Goal: Task Accomplishment & Management: Use online tool/utility

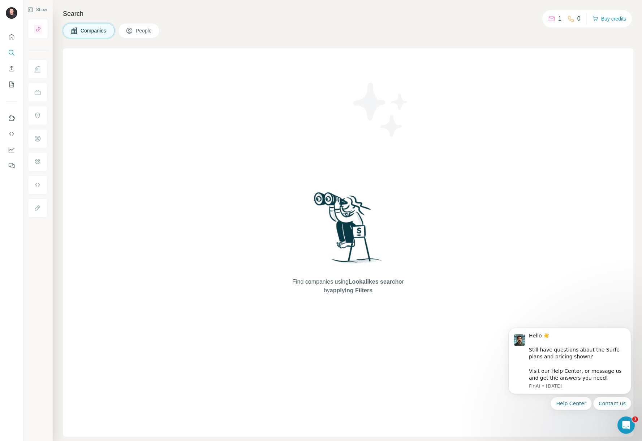
click at [550, 19] on icon at bounding box center [551, 18] width 7 height 7
click at [558, 19] on p "1" at bounding box center [559, 18] width 3 height 9
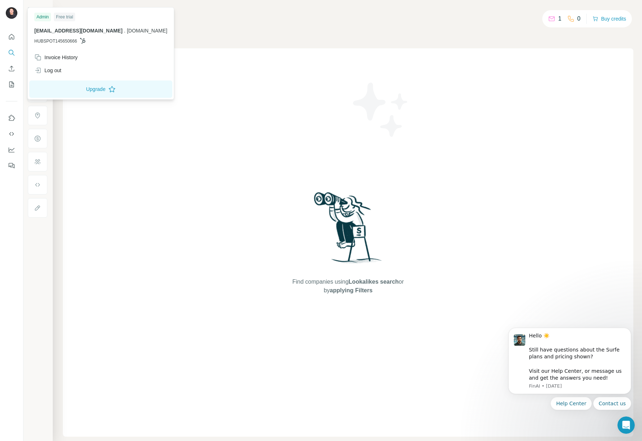
click at [14, 13] on img at bounding box center [12, 13] width 12 height 12
click at [108, 90] on icon at bounding box center [111, 89] width 7 height 7
click at [60, 67] on div "Log out" at bounding box center [47, 70] width 27 height 7
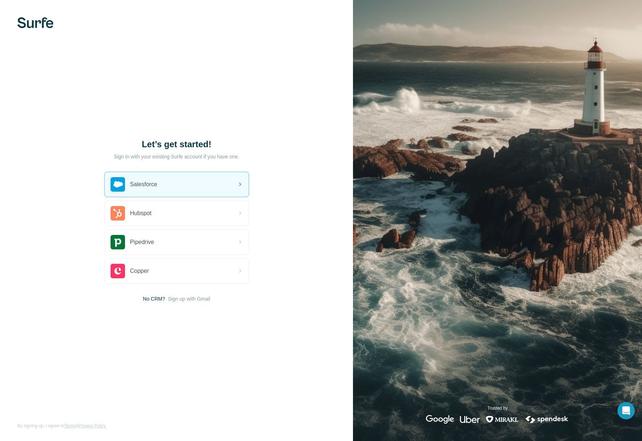
click at [284, 264] on div "Let’s get started! Sign in with your existing Surfe account if you have one. Sa…" at bounding box center [176, 220] width 353 height 441
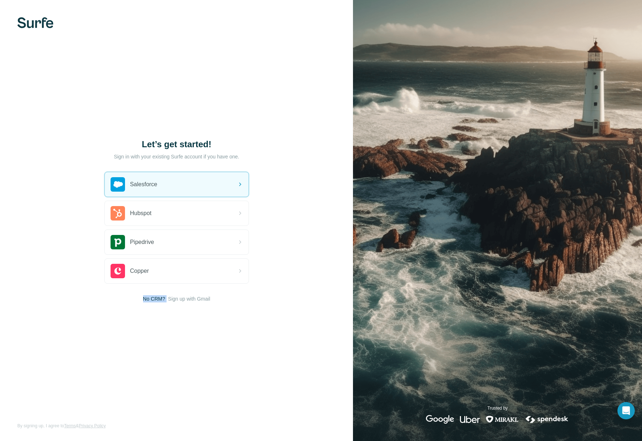
click at [284, 264] on div "Let’s get started! Sign in with your existing Surfe account if you have one. Sa…" at bounding box center [176, 220] width 353 height 441
click at [284, 265] on div "Let’s get started! Sign in with your existing Surfe account if you have one. Sa…" at bounding box center [176, 220] width 353 height 441
click at [284, 266] on div "Let’s get started! Sign in with your existing Surfe account if you have one. Sa…" at bounding box center [176, 220] width 353 height 441
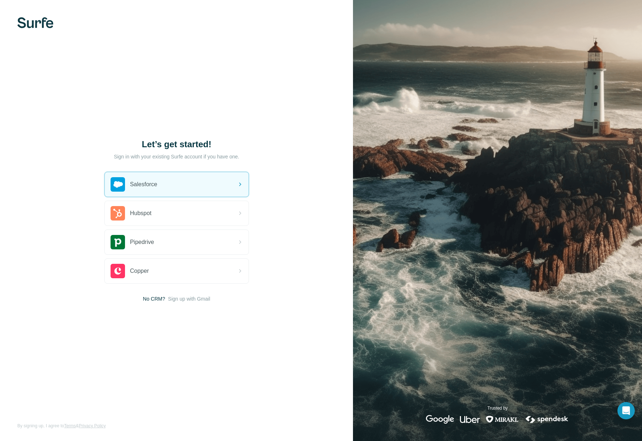
click at [284, 266] on div "Let’s get started! Sign in with your existing Surfe account if you have one. Sa…" at bounding box center [176, 220] width 353 height 441
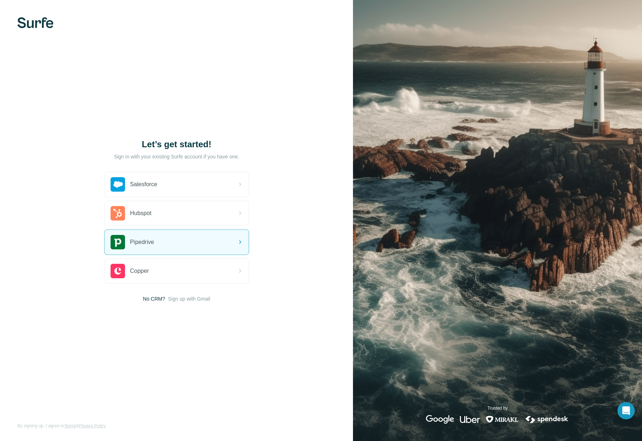
click at [323, 227] on div "Let’s get started! Sign in with your existing Surfe account if you have one. Sa…" at bounding box center [176, 220] width 353 height 441
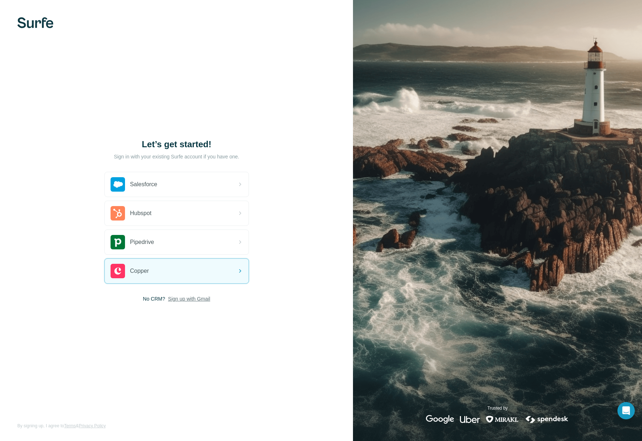
click at [175, 300] on span "Sign up with Gmail" at bounding box center [189, 298] width 42 height 7
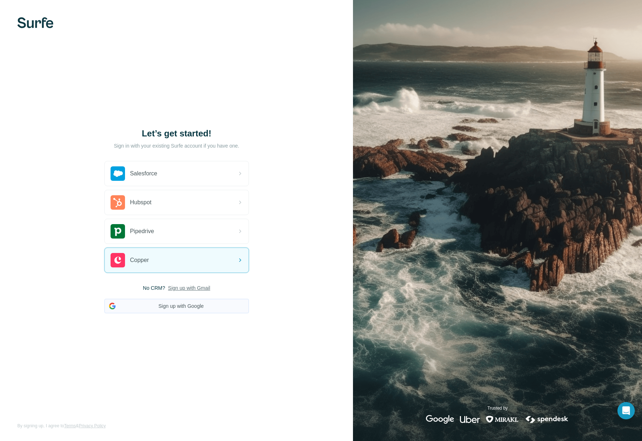
click at [218, 305] on button "Sign up with Google" at bounding box center [176, 306] width 144 height 14
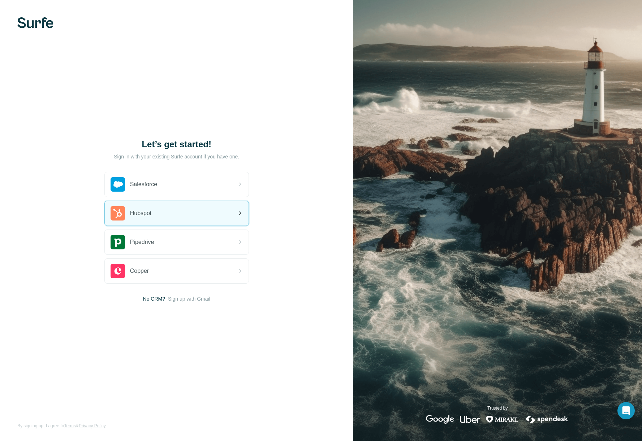
click at [199, 214] on div "Hubspot" at bounding box center [177, 213] width 144 height 25
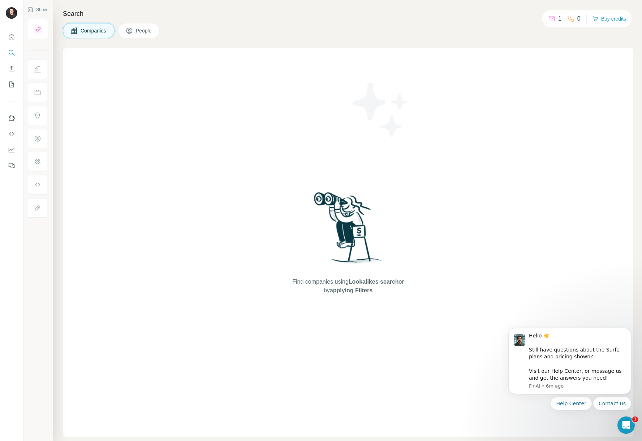
click at [281, 25] on div "Companies People" at bounding box center [348, 30] width 570 height 15
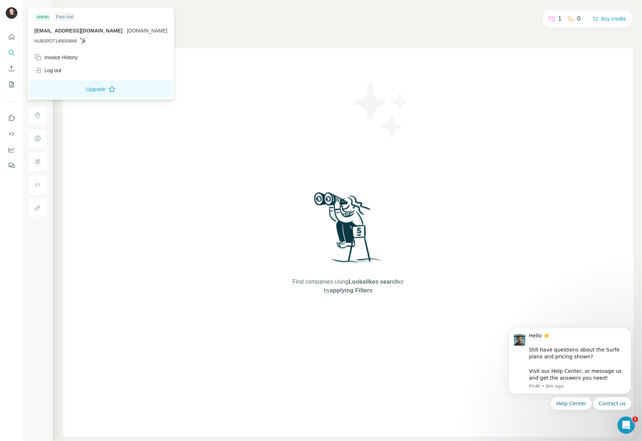
click at [12, 14] on img at bounding box center [12, 13] width 12 height 12
click at [56, 68] on div "Log out" at bounding box center [47, 70] width 27 height 7
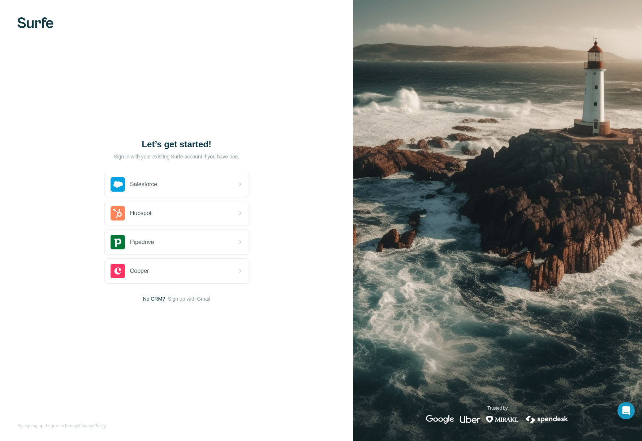
click at [306, 242] on div "Let’s get started! Sign in with your existing Surfe account if you have one. Sa…" at bounding box center [176, 220] width 353 height 441
click at [192, 302] on span "Sign up with Gmail" at bounding box center [189, 298] width 42 height 7
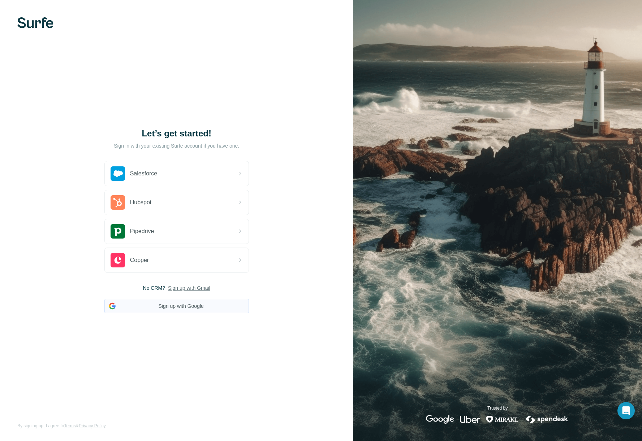
click at [208, 308] on button "Sign up with Google" at bounding box center [176, 306] width 144 height 14
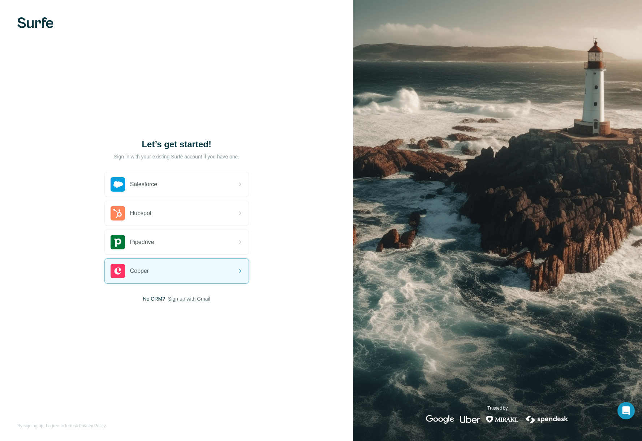
click at [204, 301] on span "Sign up with Gmail" at bounding box center [189, 298] width 42 height 7
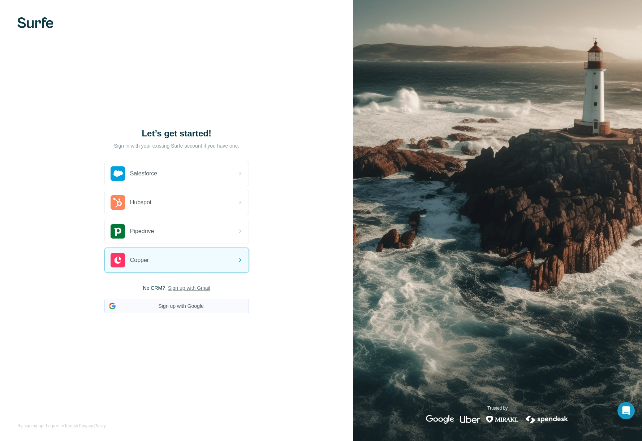
click at [202, 306] on button "Sign up with Google" at bounding box center [176, 306] width 144 height 14
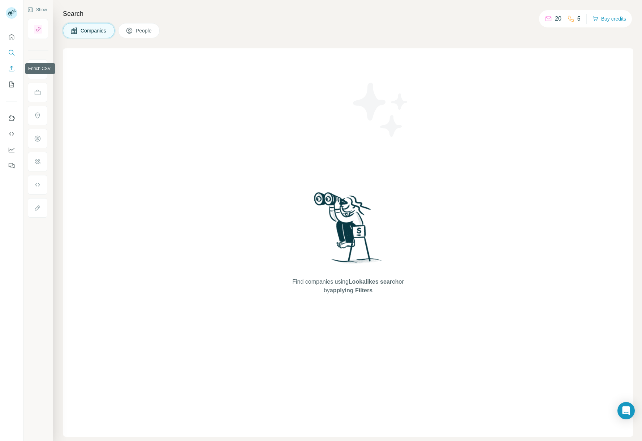
click at [10, 69] on icon "Enrich CSV" at bounding box center [11, 68] width 7 height 7
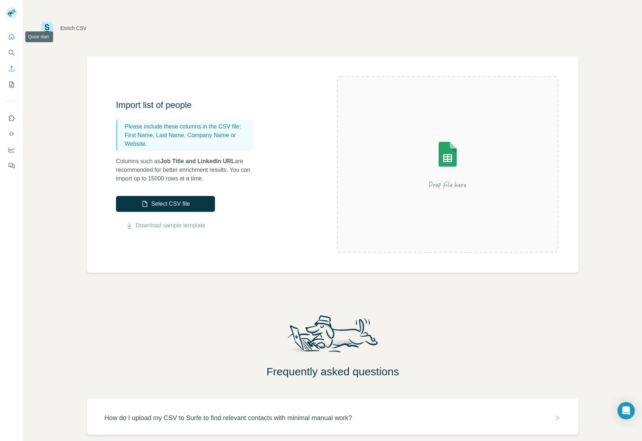
click at [15, 38] on button "Quick start" at bounding box center [12, 36] width 12 height 13
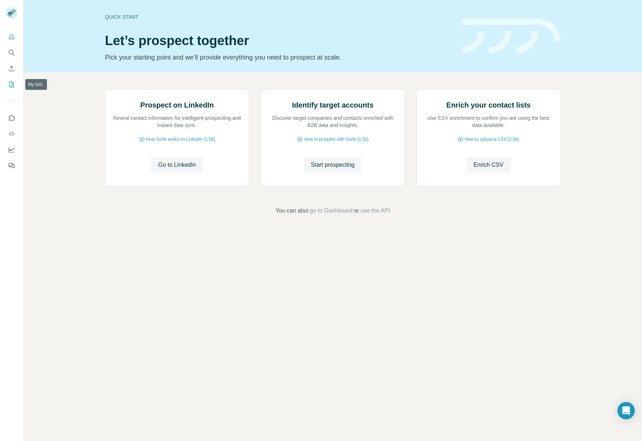
click at [10, 86] on icon "My lists" at bounding box center [11, 84] width 7 height 7
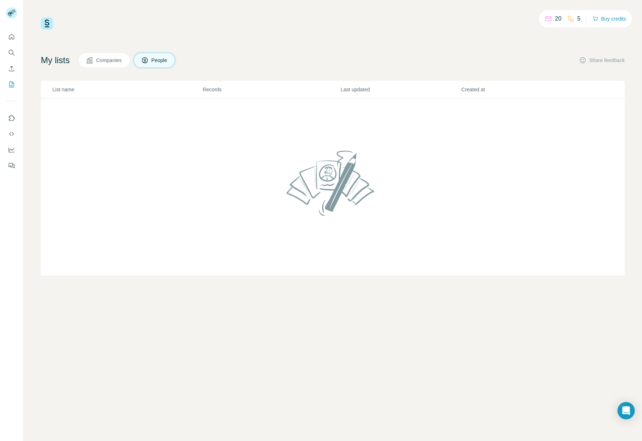
click at [381, 57] on div "My lists Companies People Share feedback" at bounding box center [333, 60] width 584 height 15
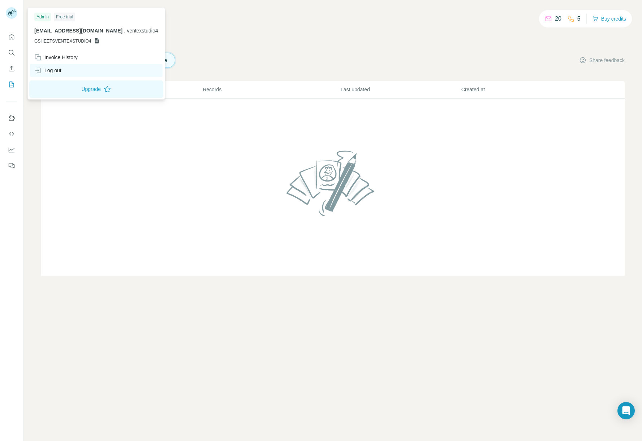
click at [59, 67] on div "Log out" at bounding box center [47, 70] width 27 height 7
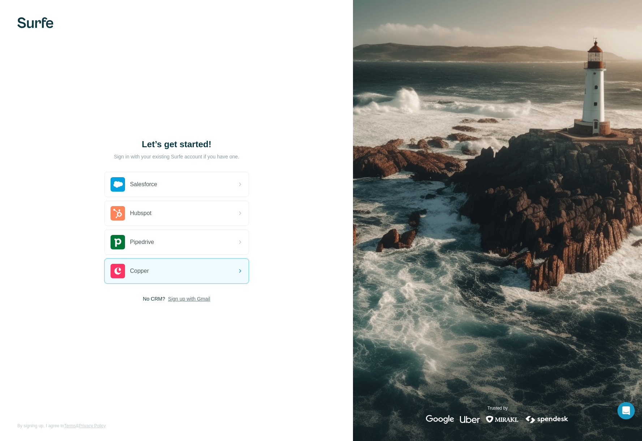
click at [201, 300] on span "Sign up with Gmail" at bounding box center [189, 298] width 42 height 7
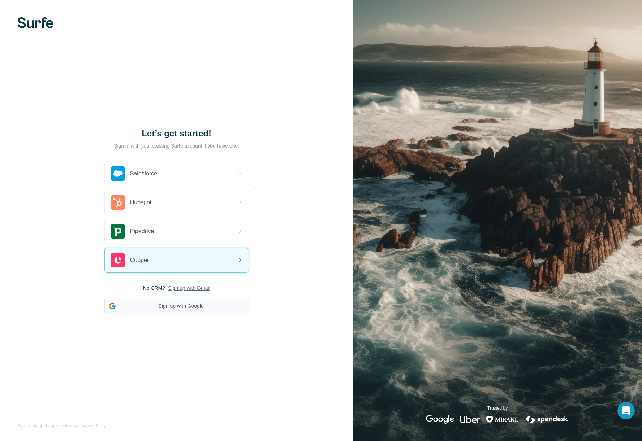
click at [200, 304] on button "Sign up with Google" at bounding box center [176, 306] width 144 height 14
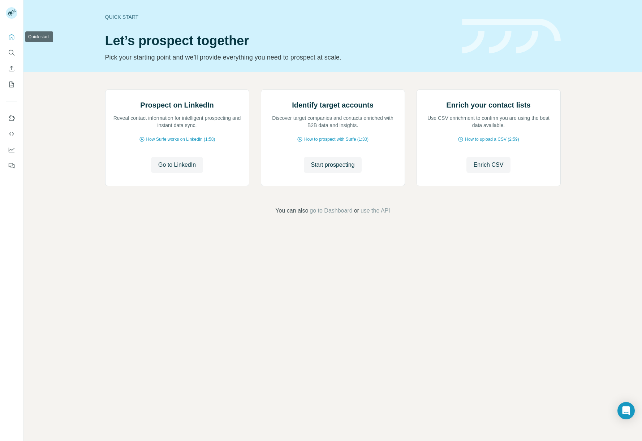
click at [12, 34] on icon "Quick start" at bounding box center [11, 36] width 7 height 7
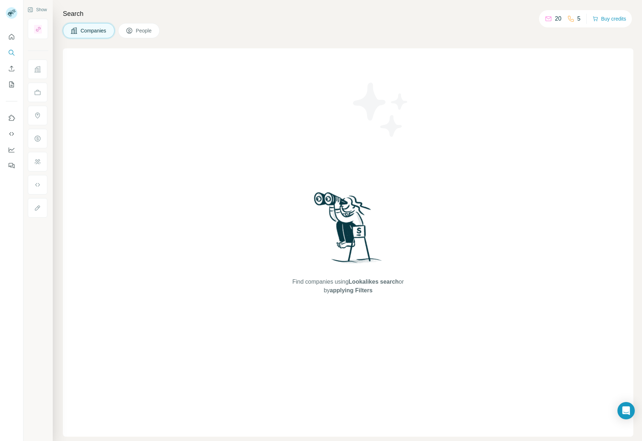
click at [434, 37] on div "Companies People" at bounding box center [348, 30] width 570 height 15
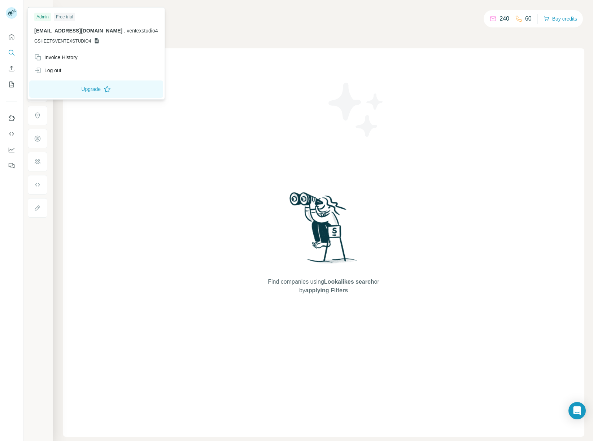
click at [71, 26] on div "Admin Free trial [EMAIL_ADDRESS][DOMAIN_NAME] . ventexstudio4 GSHEETSVENTEXSTUD…" at bounding box center [96, 30] width 134 height 42
click at [66, 18] on div "Free trial" at bounding box center [64, 17] width 21 height 9
click at [61, 72] on div "Log out" at bounding box center [47, 70] width 27 height 7
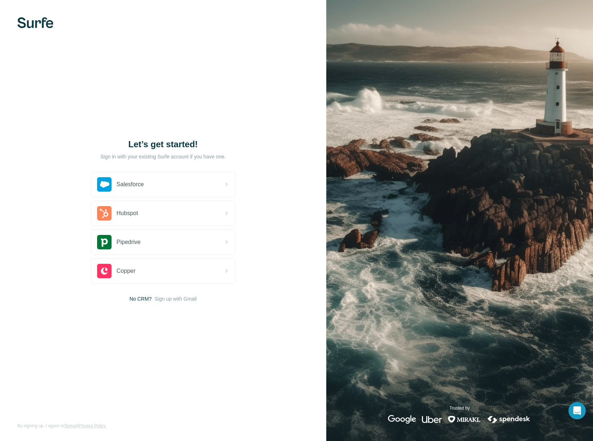
click at [292, 284] on div "Let’s get started! Sign in with your existing Surfe account if you have one. Sa…" at bounding box center [163, 220] width 326 height 441
click at [291, 283] on div "Let’s get started! Sign in with your existing Surfe account if you have one. Sa…" at bounding box center [163, 220] width 326 height 441
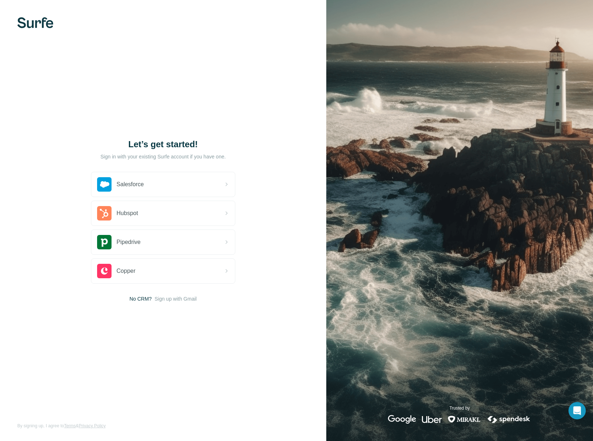
click at [139, 301] on span "No CRM?" at bounding box center [141, 298] width 22 height 7
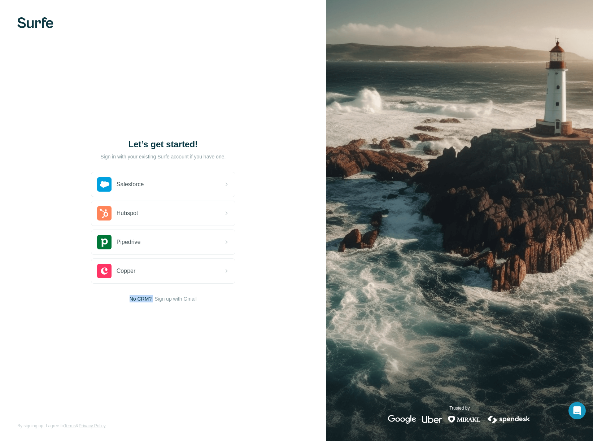
click at [139, 302] on span "No CRM?" at bounding box center [141, 298] width 22 height 7
click at [87, 311] on div "Let’s get started! Sign in with your existing Surfe account if you have one. Sa…" at bounding box center [163, 220] width 326 height 441
click at [131, 299] on span "No CRM?" at bounding box center [141, 298] width 22 height 7
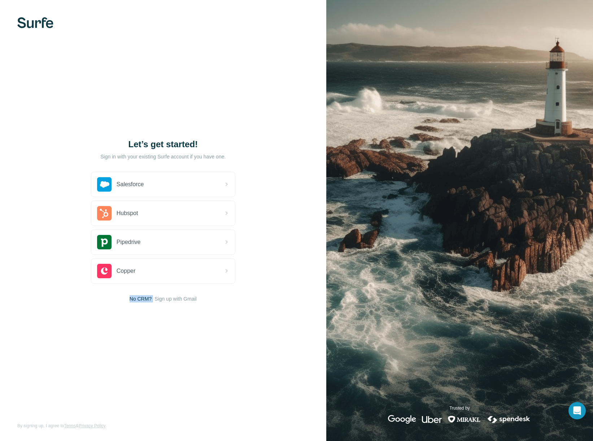
click at [131, 299] on span "No CRM?" at bounding box center [141, 298] width 22 height 7
click at [102, 308] on div "Let’s get started! Sign in with your existing Surfe account if you have one. Sa…" at bounding box center [163, 220] width 326 height 441
click at [140, 301] on span "No CRM?" at bounding box center [141, 298] width 22 height 7
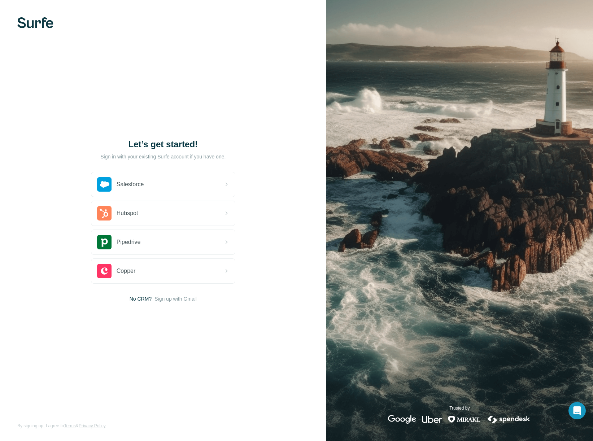
click at [116, 312] on div "Let’s get started! Sign in with your existing Surfe account if you have one. Sa…" at bounding box center [163, 220] width 326 height 441
click at [139, 298] on span "No CRM?" at bounding box center [141, 298] width 22 height 7
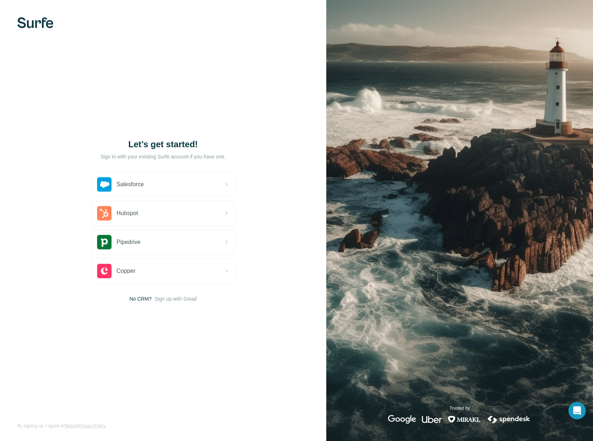
click at [106, 306] on div "Let’s get started! Sign in with your existing Surfe account if you have one. Sa…" at bounding box center [163, 220] width 326 height 441
click at [144, 301] on span "No CRM?" at bounding box center [141, 298] width 22 height 7
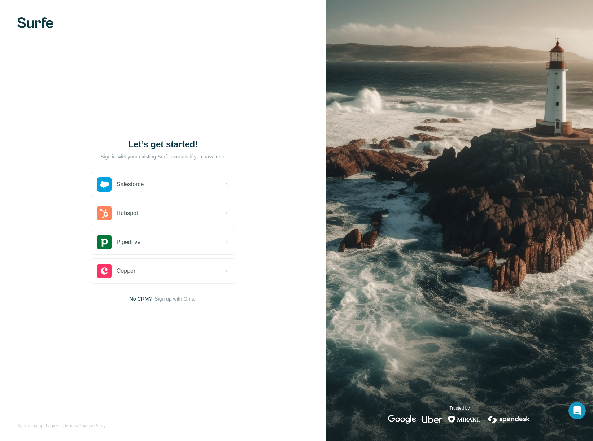
drag, startPoint x: 116, startPoint y: 314, endPoint x: 120, endPoint y: 310, distance: 5.9
click at [116, 314] on div "Let’s get started! Sign in with your existing Surfe account if you have one. Sa…" at bounding box center [163, 220] width 326 height 441
click at [139, 301] on span "No CRM?" at bounding box center [141, 298] width 22 height 7
click at [140, 301] on span "No CRM?" at bounding box center [141, 298] width 22 height 7
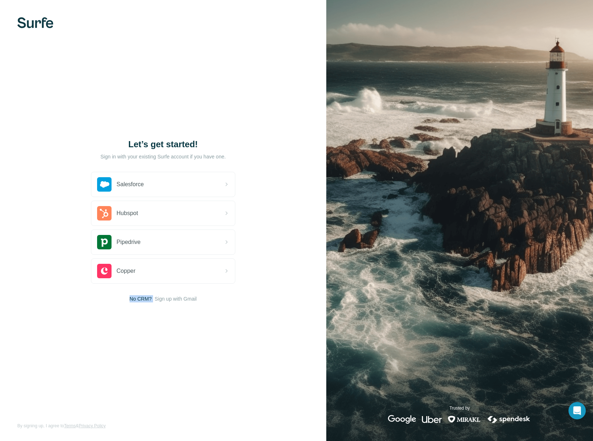
click at [140, 301] on span "No CRM?" at bounding box center [141, 298] width 22 height 7
click at [116, 315] on div "Let’s get started! Sign in with your existing Surfe account if you have one. Sa…" at bounding box center [163, 220] width 326 height 441
click at [140, 298] on span "No CRM?" at bounding box center [141, 298] width 22 height 7
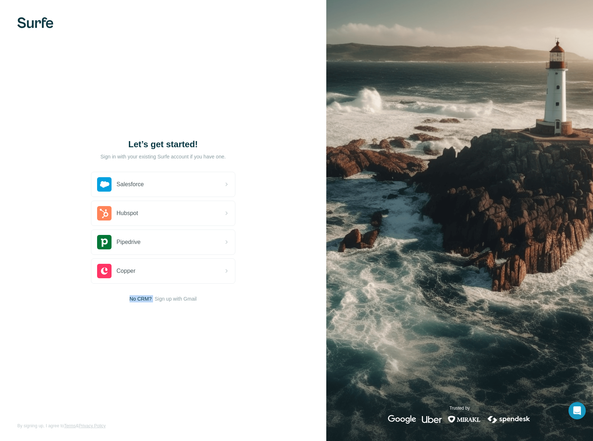
click at [140, 298] on span "No CRM?" at bounding box center [141, 298] width 22 height 7
click at [127, 308] on div "Let’s get started! Sign in with your existing Surfe account if you have one. Sa…" at bounding box center [163, 220] width 326 height 441
click at [140, 297] on span "No CRM?" at bounding box center [141, 298] width 22 height 7
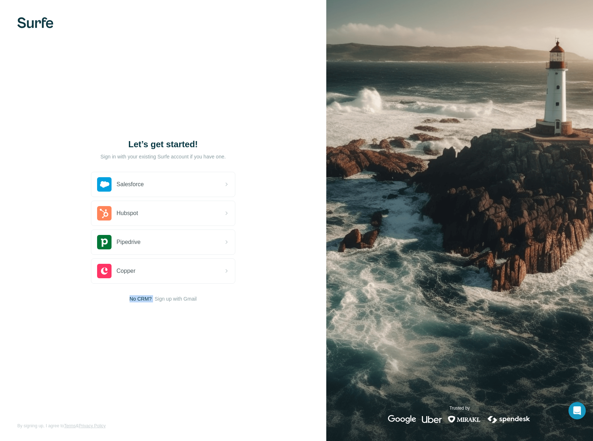
click at [140, 297] on span "No CRM?" at bounding box center [141, 298] width 22 height 7
click at [126, 311] on div "Let’s get started! Sign in with your existing Surfe account if you have one. Sa…" at bounding box center [163, 220] width 326 height 441
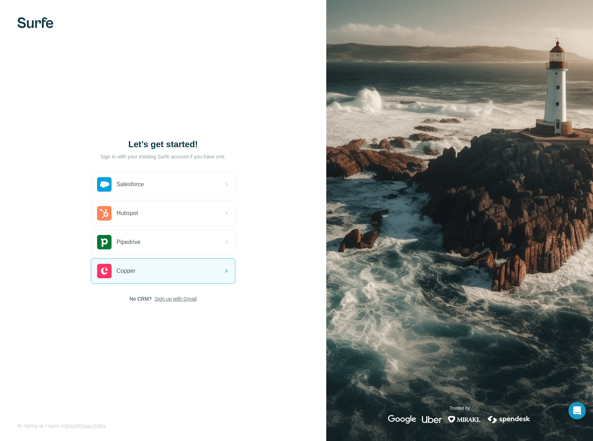
click at [178, 299] on span "Sign up with Gmail" at bounding box center [176, 298] width 42 height 7
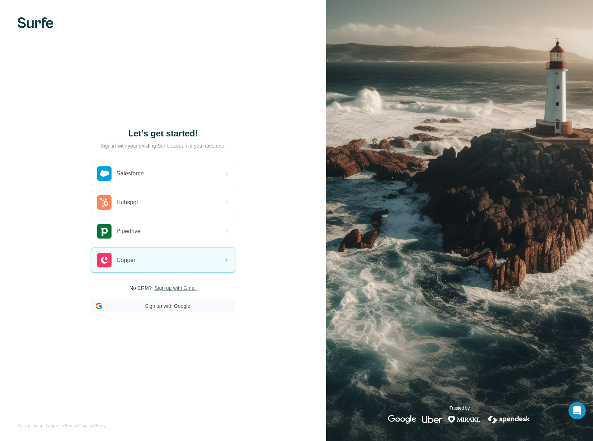
click at [182, 304] on button "Sign up with Google" at bounding box center [163, 306] width 144 height 14
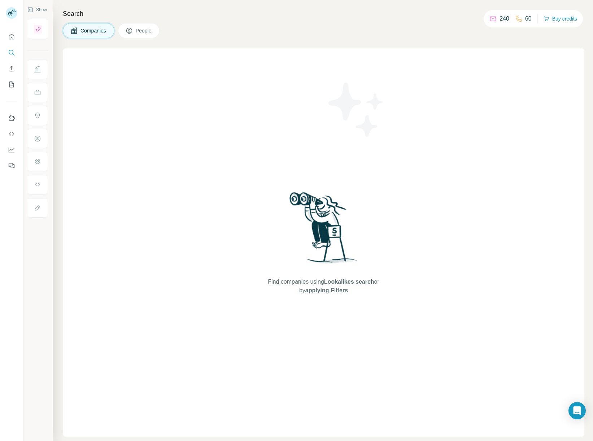
click at [500, 21] on p "240" at bounding box center [505, 18] width 10 height 9
click at [408, 27] on div "Companies People" at bounding box center [324, 30] width 522 height 15
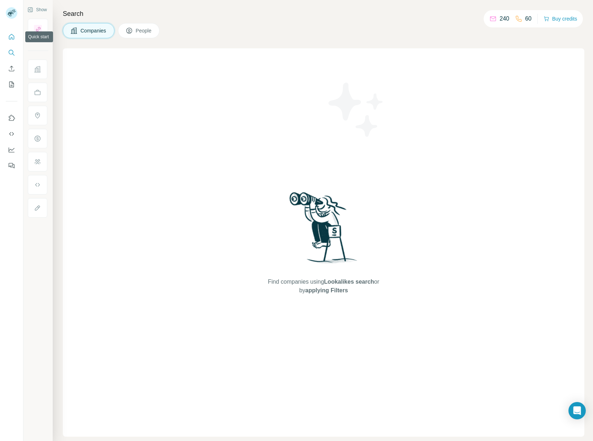
click at [12, 39] on icon "Quick start" at bounding box center [11, 36] width 7 height 7
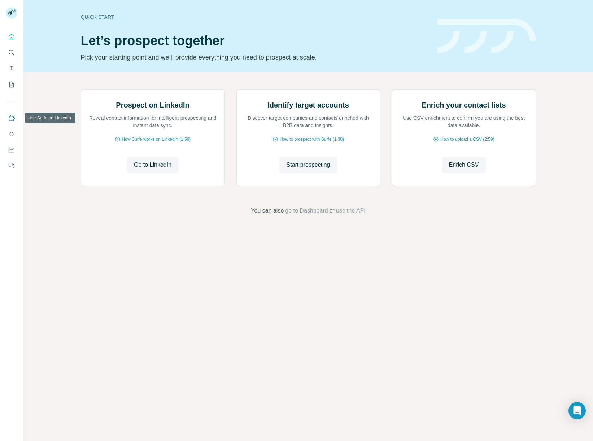
click at [10, 120] on icon "Use Surfe on LinkedIn" at bounding box center [11, 117] width 7 height 7
click at [12, 35] on icon "Quick start" at bounding box center [11, 36] width 5 height 5
click at [11, 35] on icon "Quick start" at bounding box center [11, 36] width 7 height 7
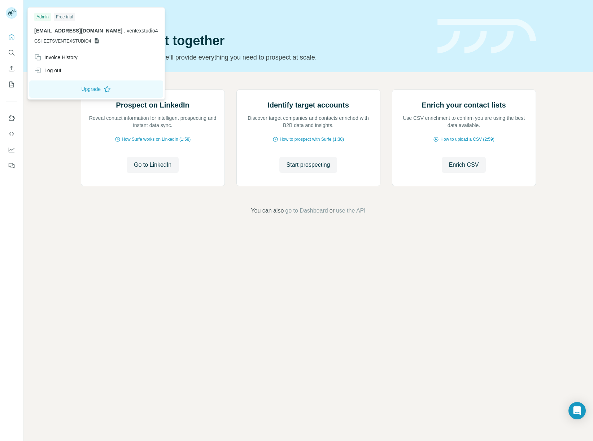
click at [10, 14] on icon at bounding box center [11, 14] width 6 height 4
click at [68, 20] on div "Free trial" at bounding box center [64, 17] width 21 height 9
click at [41, 18] on div "Admin" at bounding box center [42, 17] width 17 height 9
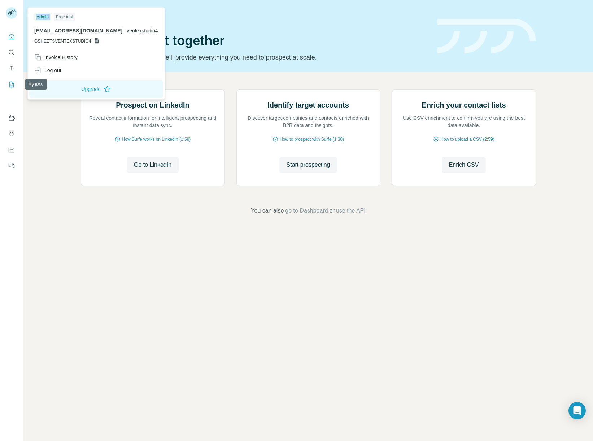
click at [12, 83] on icon "My lists" at bounding box center [12, 84] width 4 height 5
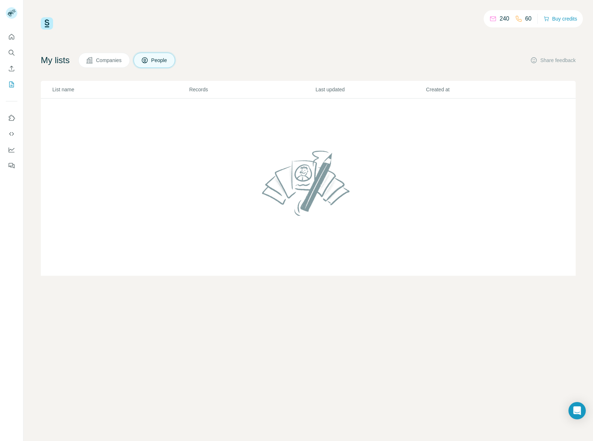
click at [424, 316] on div "240 60 Buy credits My lists Companies People Share feedback List name Records L…" at bounding box center [308, 220] width 570 height 441
click at [585, 73] on div "240 60 Buy credits My lists Companies People Share feedback List name Records L…" at bounding box center [308, 220] width 570 height 441
click at [12, 119] on icon "Use Surfe on LinkedIn" at bounding box center [11, 117] width 7 height 7
click at [10, 83] on icon "My lists" at bounding box center [11, 84] width 7 height 7
click at [14, 86] on icon "My lists" at bounding box center [11, 84] width 7 height 7
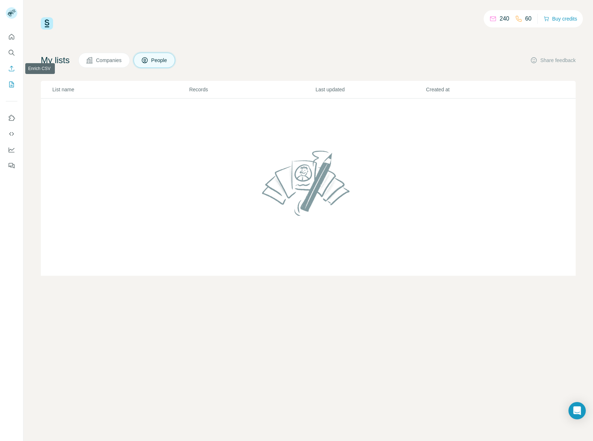
click at [12, 68] on icon "Enrich CSV" at bounding box center [11, 68] width 7 height 7
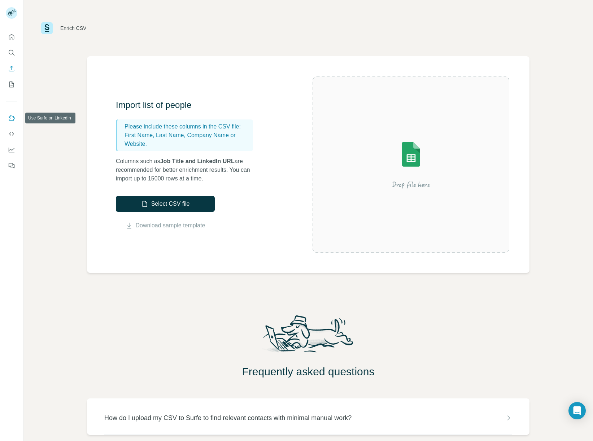
click at [13, 121] on icon "Use Surfe on LinkedIn" at bounding box center [11, 117] width 7 height 7
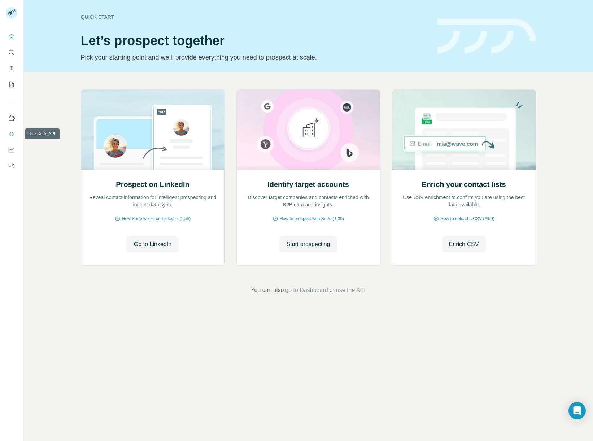
click at [14, 137] on icon "Use Surfe API" at bounding box center [11, 133] width 7 height 7
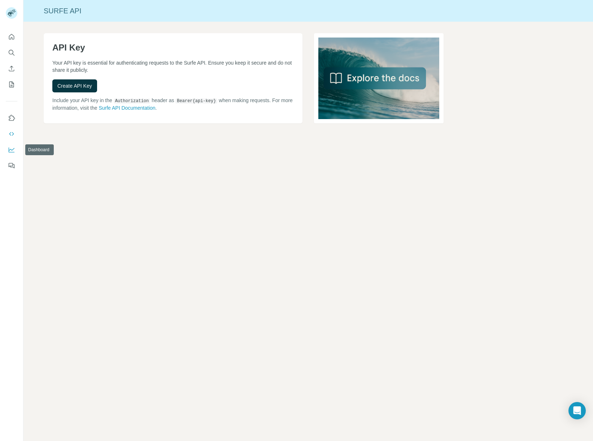
click at [12, 148] on icon "Dashboard" at bounding box center [11, 149] width 7 height 7
click at [10, 163] on icon "Feedback" at bounding box center [11, 165] width 4 height 4
click at [13, 38] on icon "Quick start" at bounding box center [11, 36] width 7 height 7
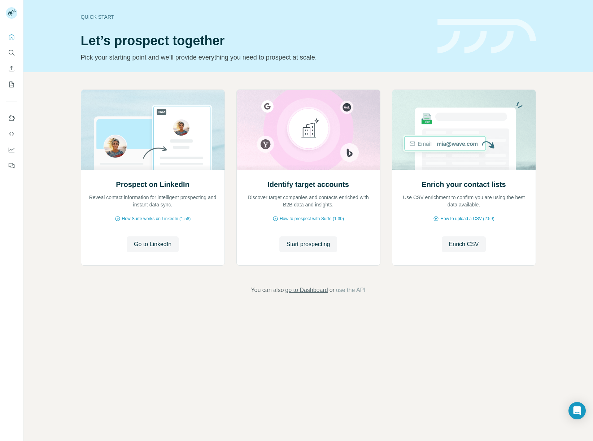
click at [312, 291] on span "go to Dashboard" at bounding box center [306, 290] width 43 height 9
click at [11, 38] on icon "Quick start" at bounding box center [11, 36] width 7 height 7
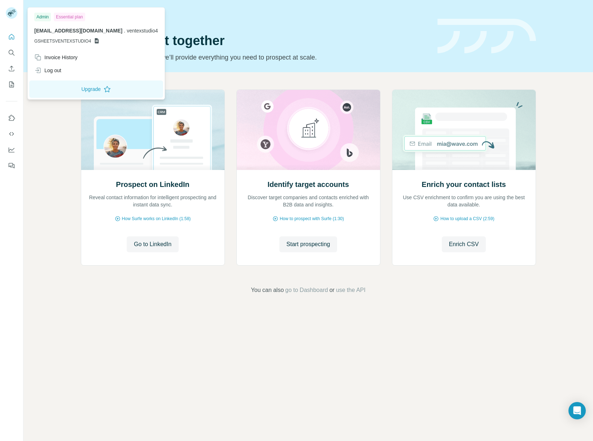
click at [12, 10] on rect at bounding box center [12, 13] width 12 height 12
